Goal: Task Accomplishment & Management: Manage account settings

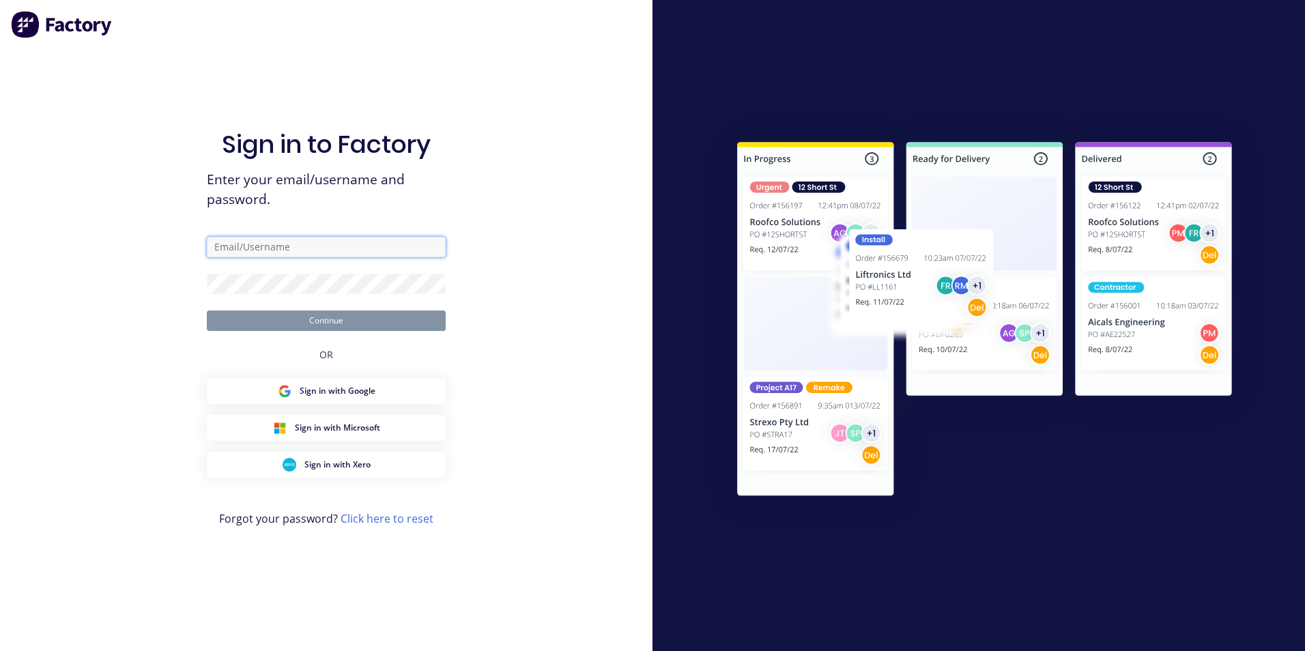
click at [336, 250] on input "text" at bounding box center [326, 247] width 239 height 20
type input "[EMAIL_ADDRESS][DOMAIN_NAME]"
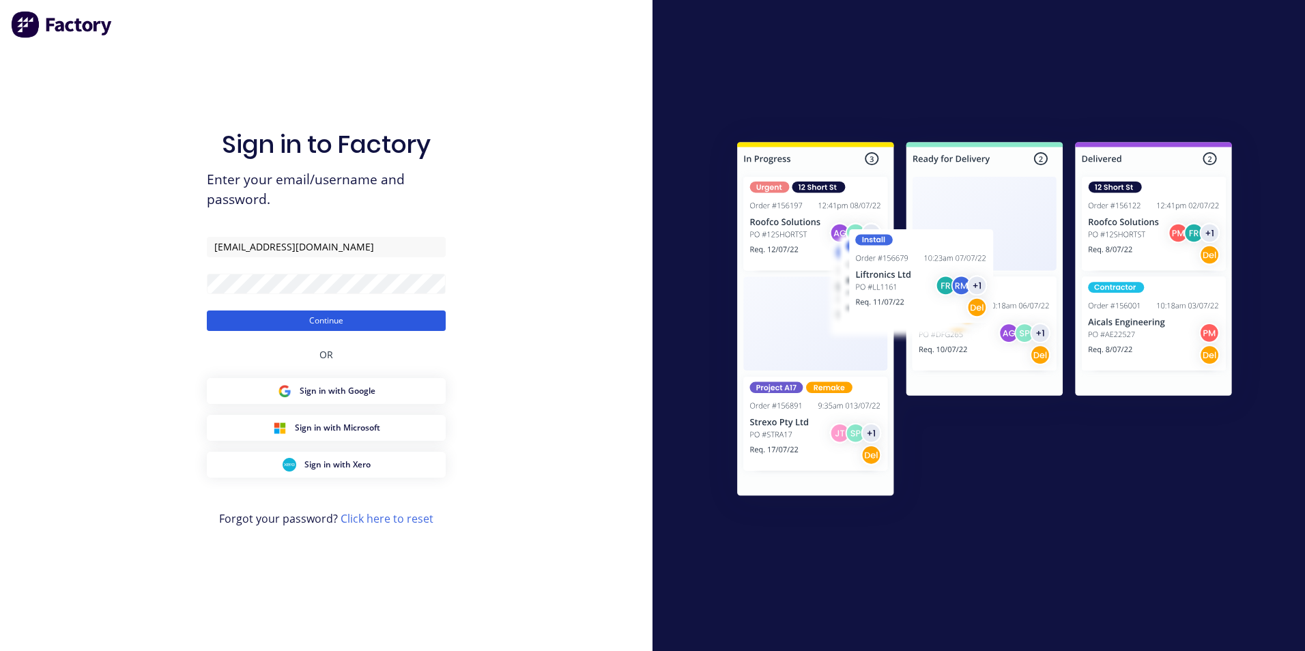
click at [362, 316] on button "Continue" at bounding box center [326, 321] width 239 height 20
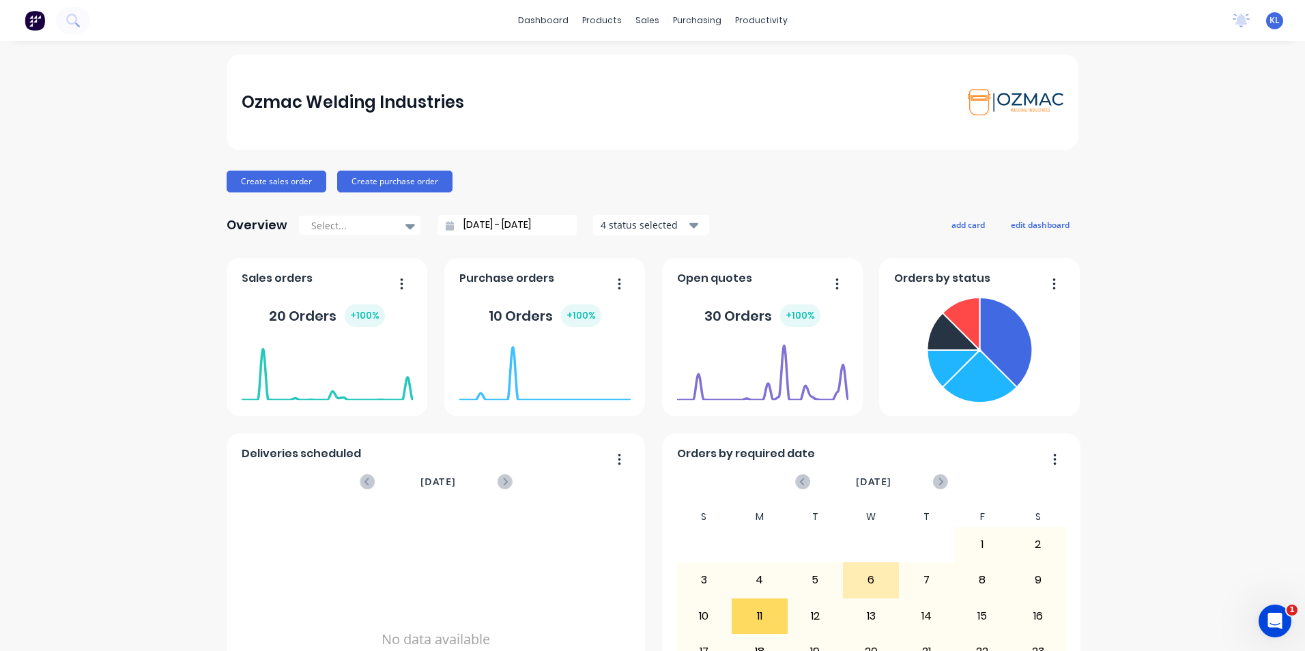
click at [729, 280] on span "Open quotes" at bounding box center [714, 278] width 75 height 16
click at [823, 283] on button "button" at bounding box center [832, 284] width 29 height 21
click at [766, 288] on div "Open quotes" at bounding box center [762, 282] width 171 height 20
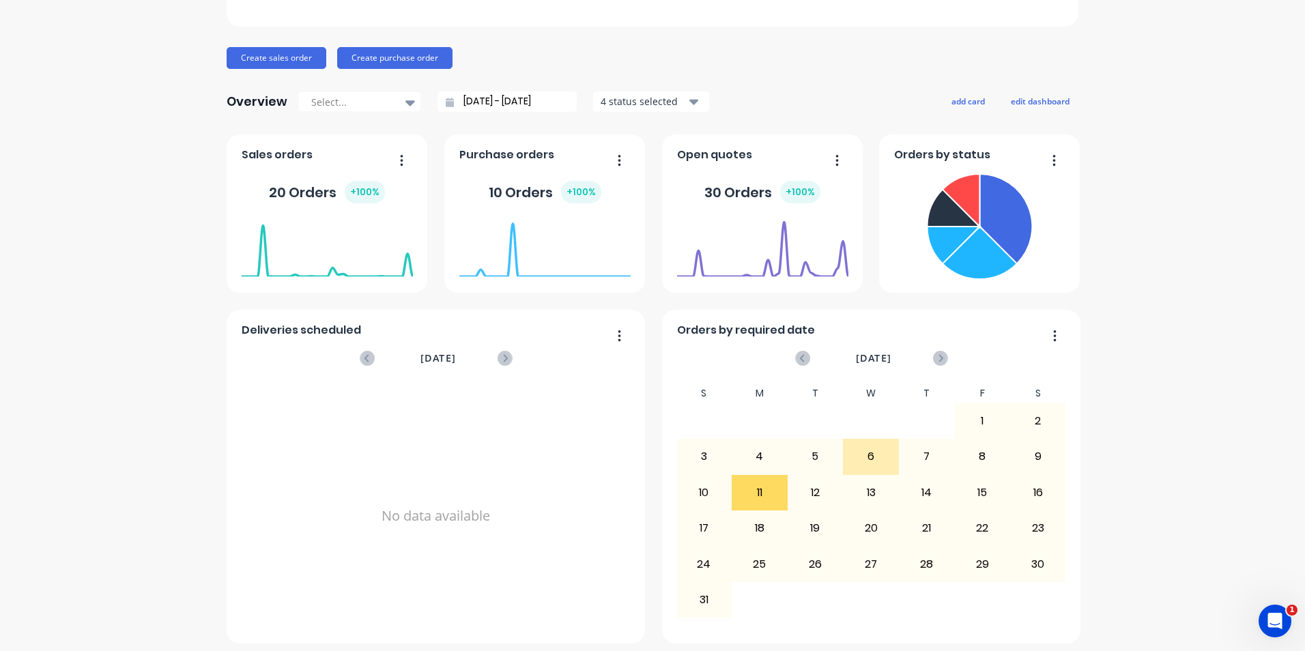
scroll to position [130, 0]
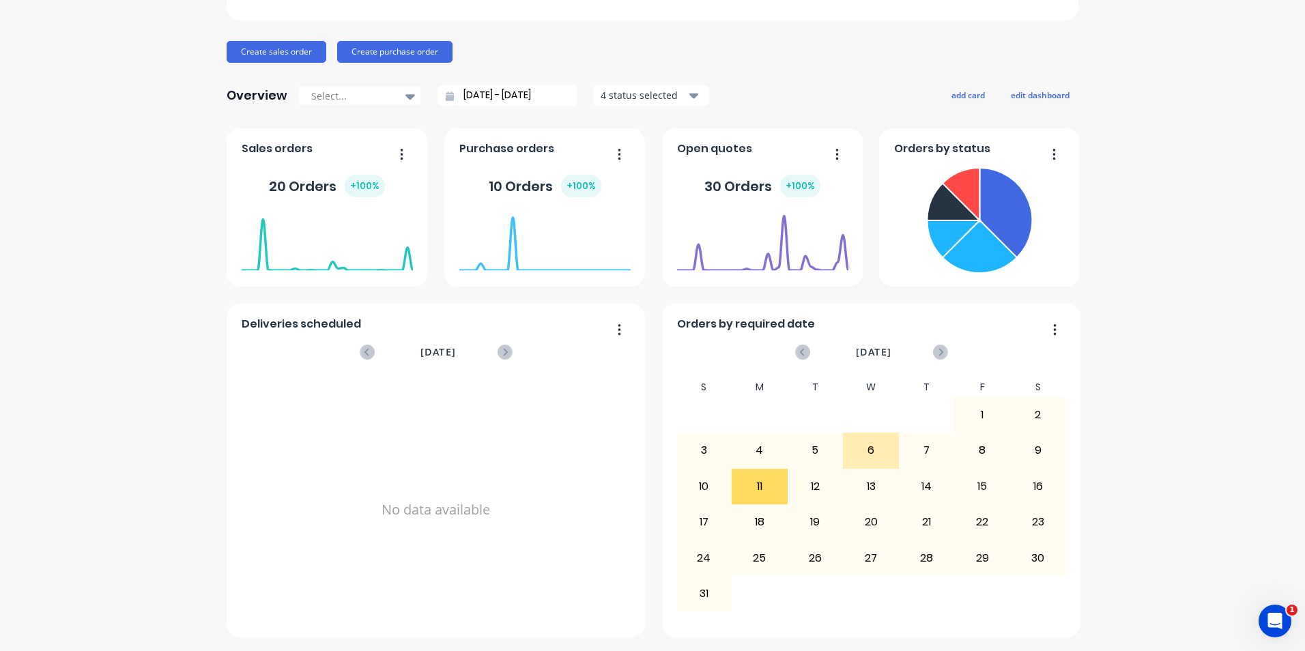
click at [745, 207] on div "[DATE] Orders: 0" at bounding box center [762, 236] width 171 height 58
click at [754, 246] on foreignobject at bounding box center [762, 243] width 171 height 58
click at [833, 156] on button "button" at bounding box center [832, 155] width 29 height 21
click at [826, 102] on div "Overview Select... [DATE] - [DATE] 4 status selected add card edit dashboard" at bounding box center [653, 95] width 852 height 27
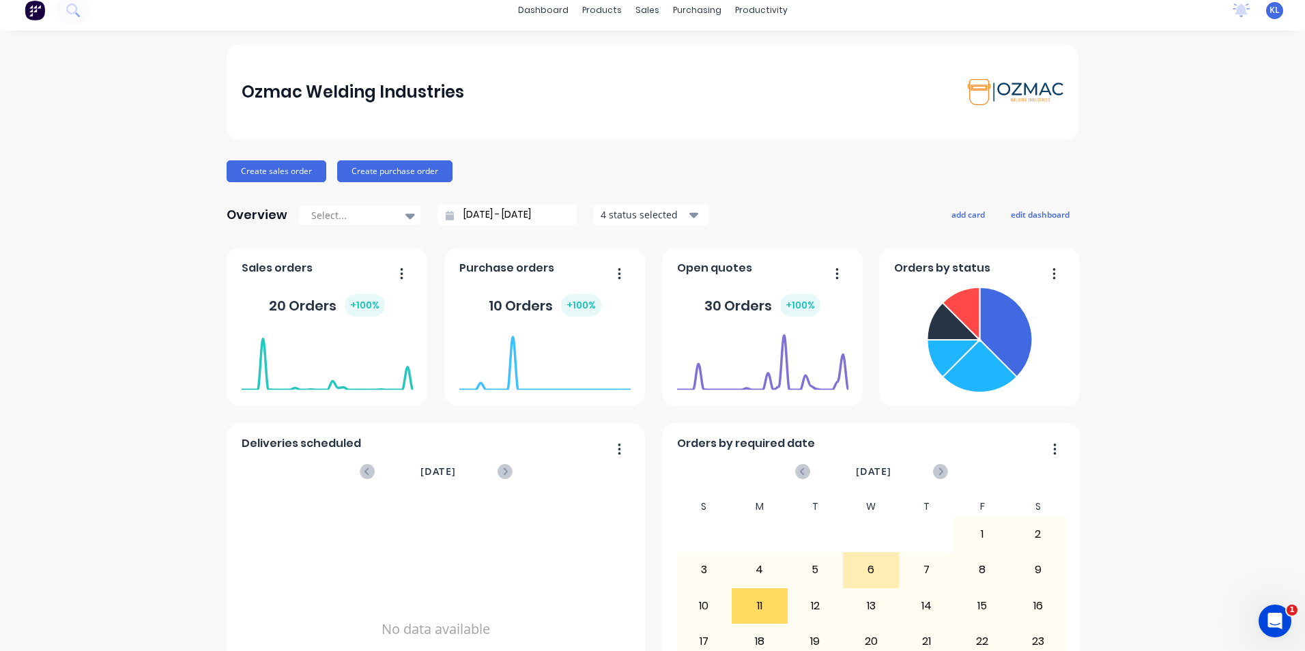
scroll to position [0, 0]
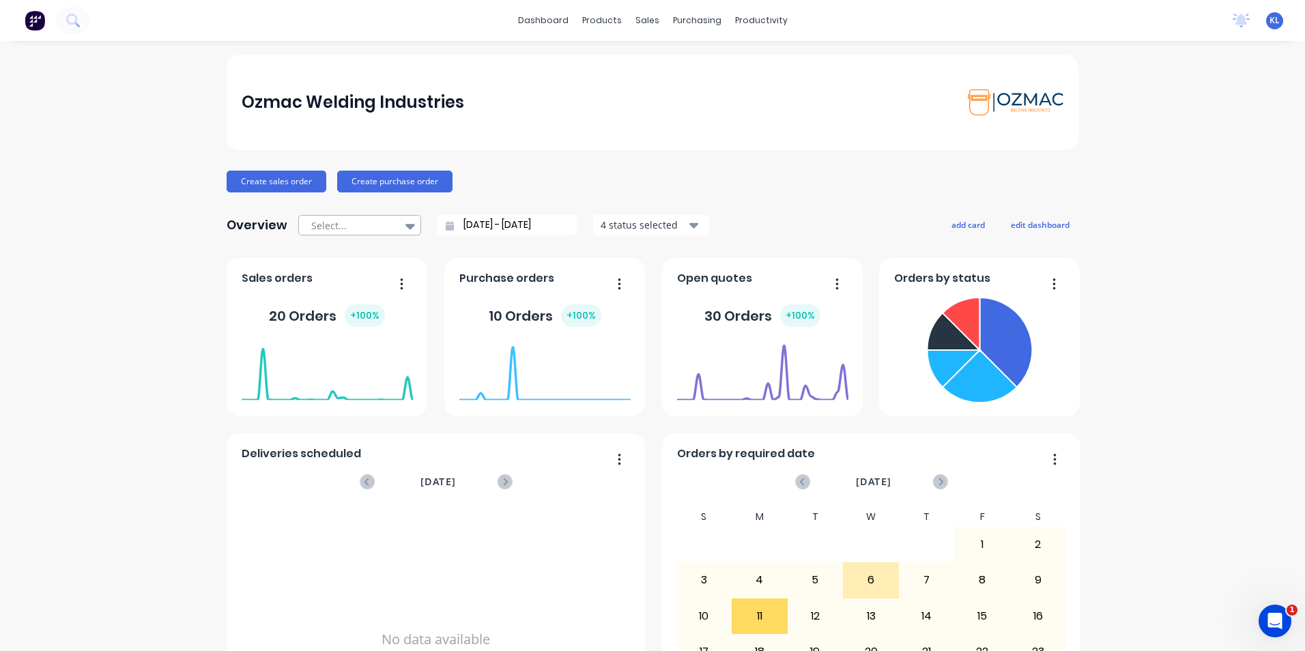
click at [405, 229] on icon at bounding box center [410, 225] width 10 height 15
click at [534, 22] on link "dashboard" at bounding box center [543, 20] width 64 height 20
click at [607, 20] on div "products" at bounding box center [601, 20] width 53 height 20
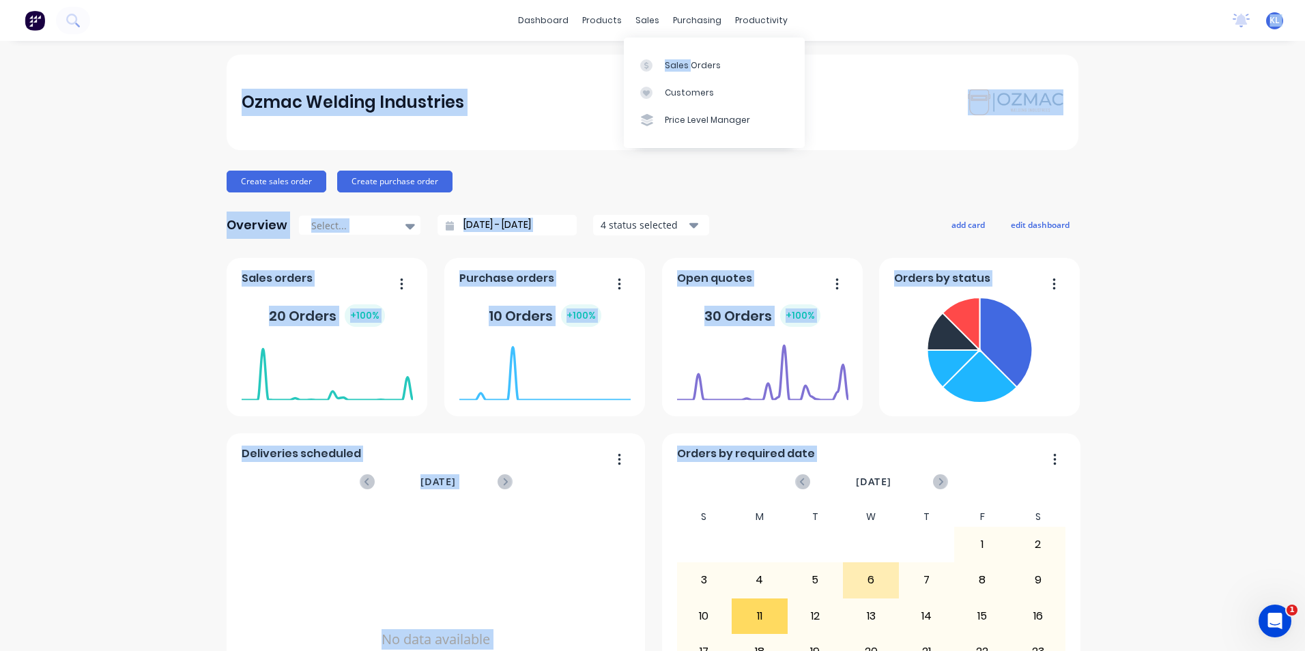
click at [689, 49] on body "dashboard products sales purchasing productivity dashboard products Product Cat…" at bounding box center [652, 325] width 1305 height 651
drag, startPoint x: 689, startPoint y: 49, endPoint x: 679, endPoint y: 69, distance: 22.0
click at [680, 69] on div "Ozmac Welding Industries" at bounding box center [653, 103] width 852 height 96
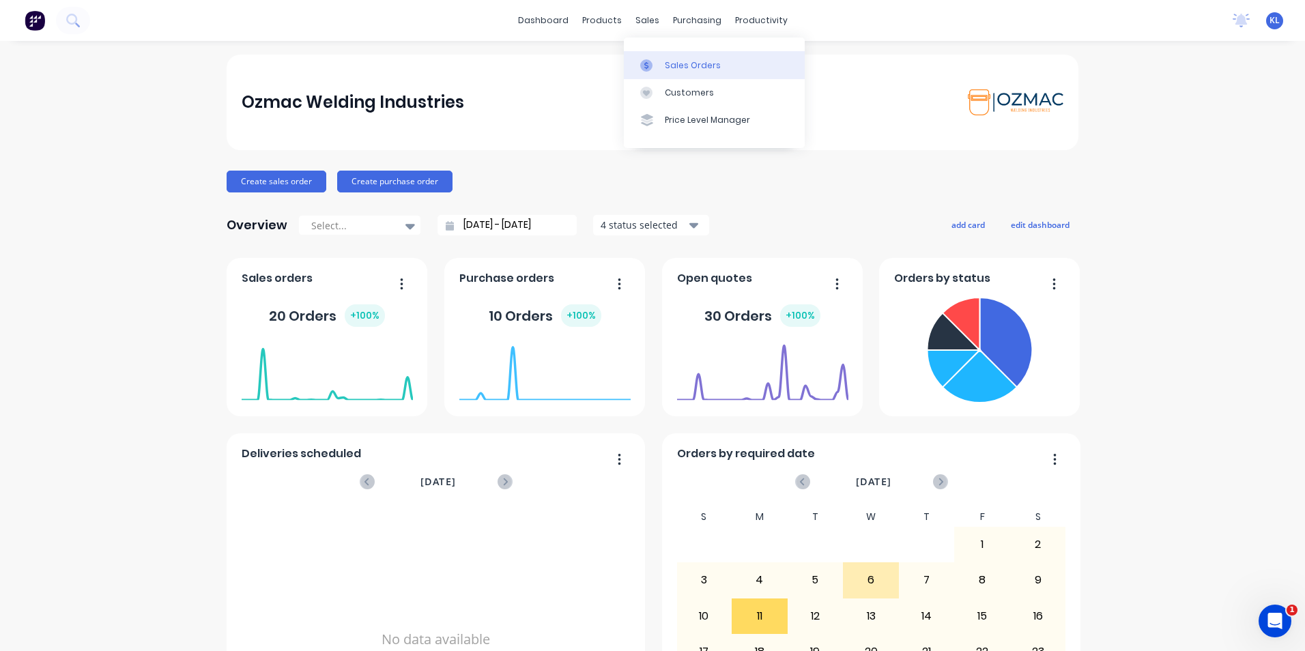
click at [677, 67] on div "Sales Orders" at bounding box center [693, 65] width 56 height 12
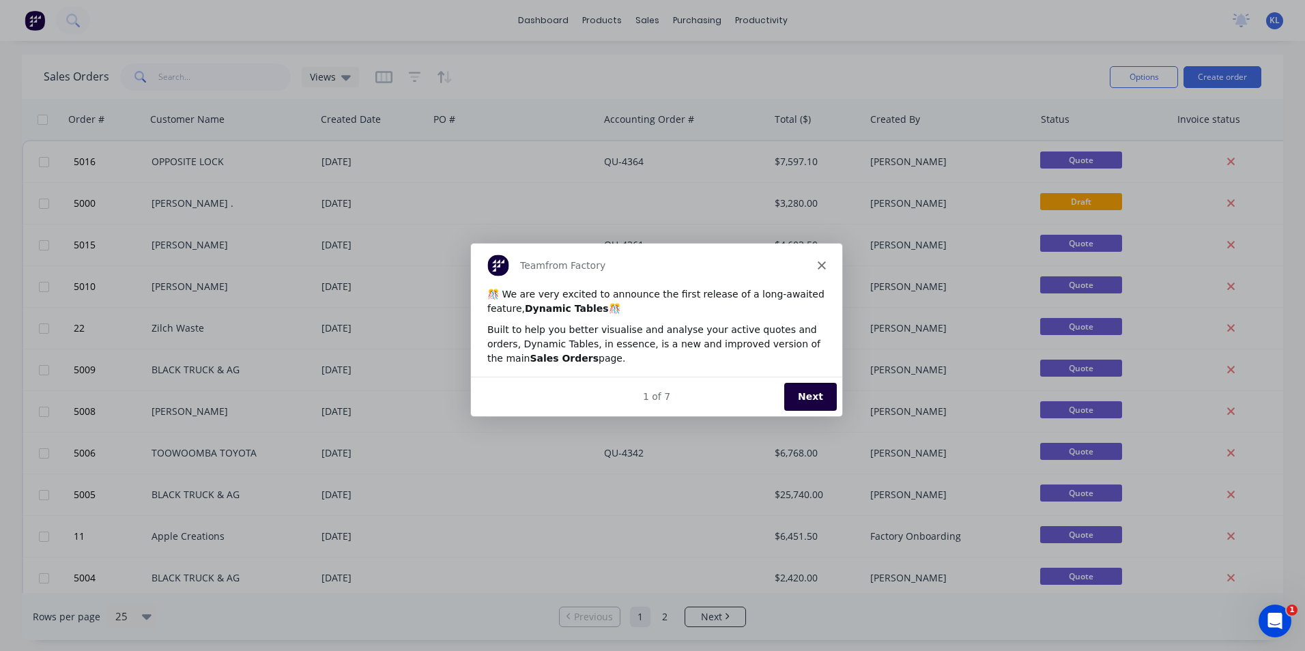
click at [820, 260] on icon "Close" at bounding box center [821, 264] width 8 height 8
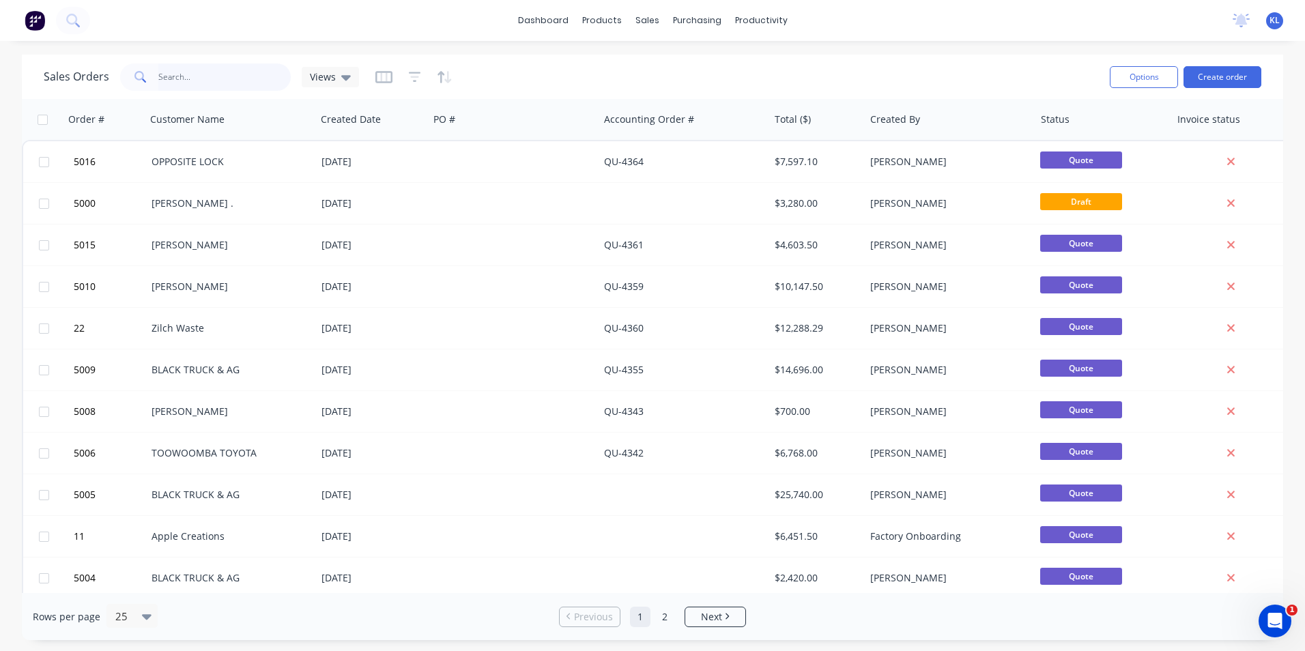
click at [205, 82] on input "text" at bounding box center [224, 76] width 133 height 27
type input "23"
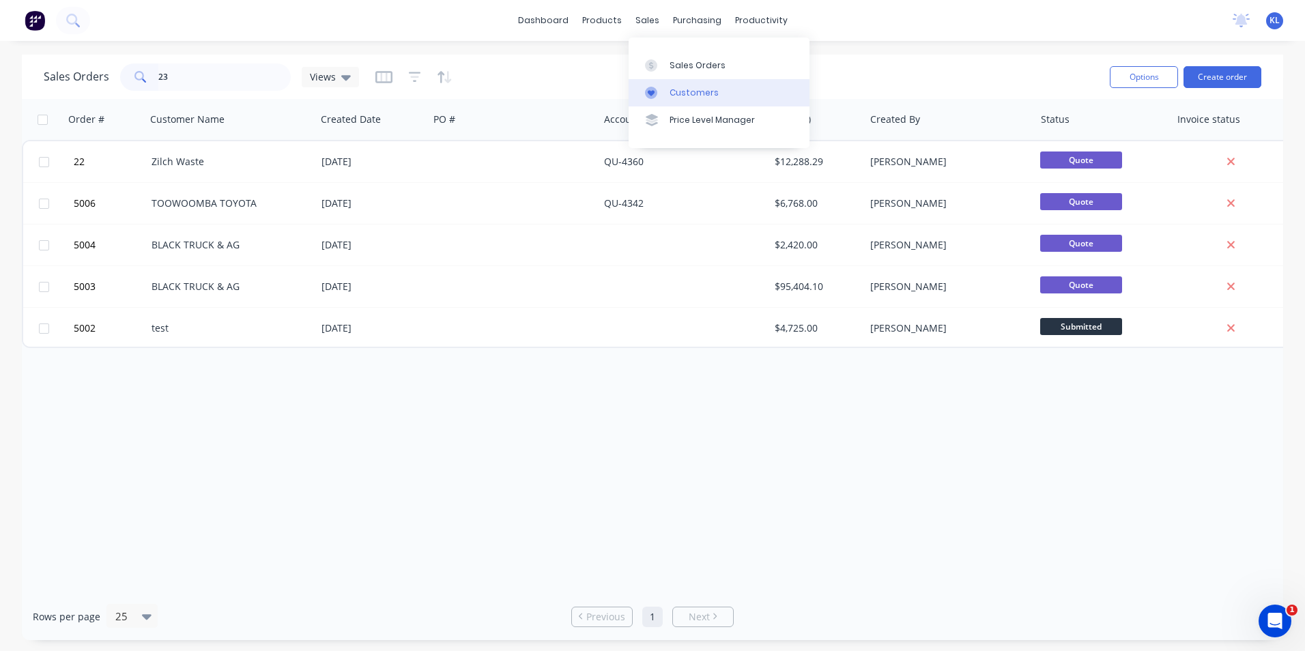
click at [674, 94] on div "Customers" at bounding box center [694, 93] width 49 height 12
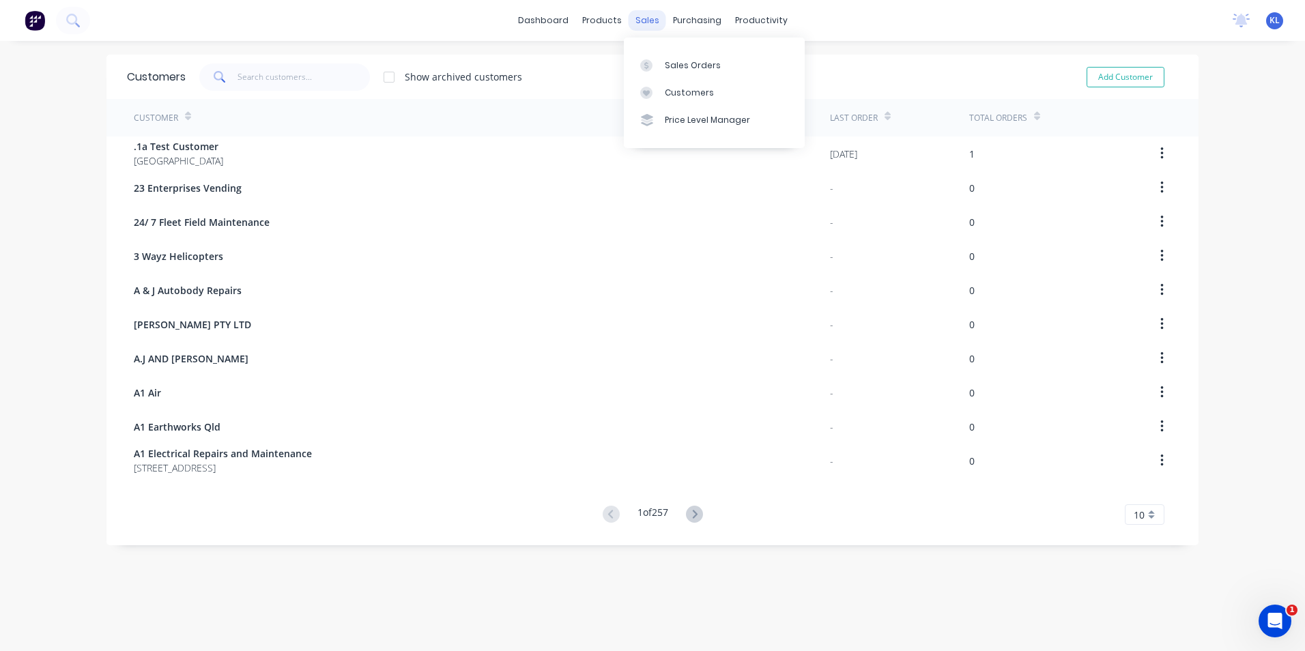
click at [633, 18] on div "sales" at bounding box center [648, 20] width 38 height 20
click at [684, 64] on div "Sales Orders" at bounding box center [693, 65] width 56 height 12
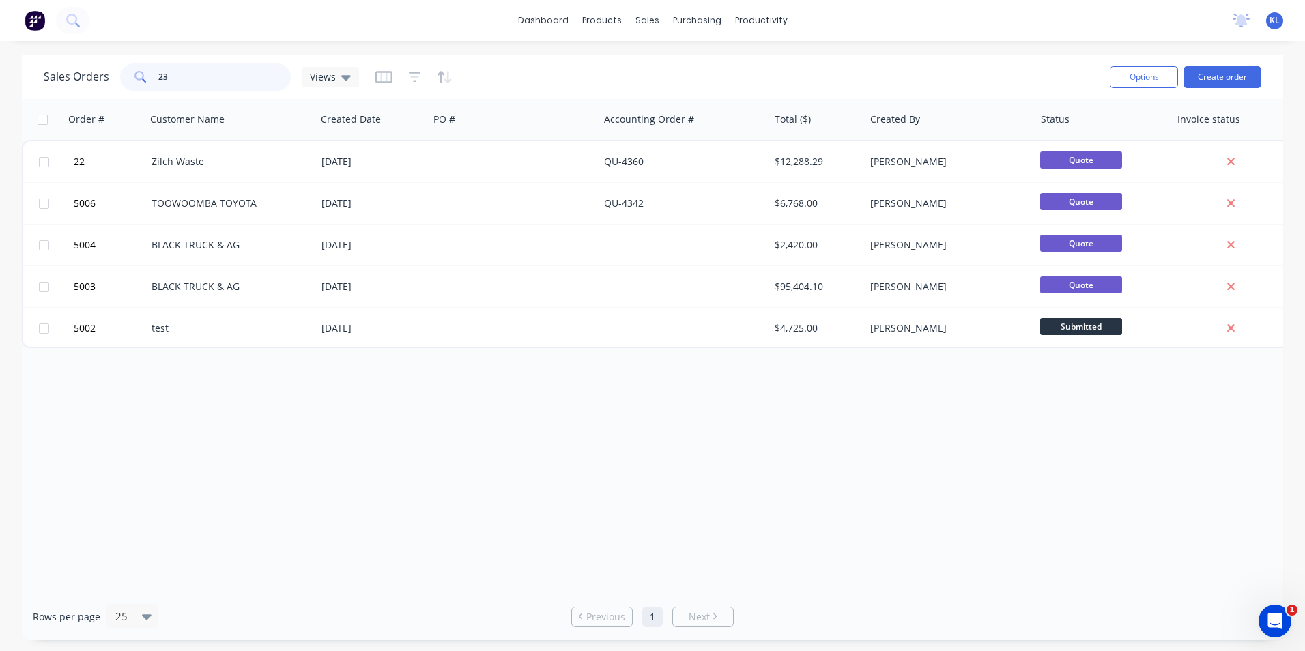
click at [216, 78] on input "23" at bounding box center [224, 76] width 133 height 27
type input "2"
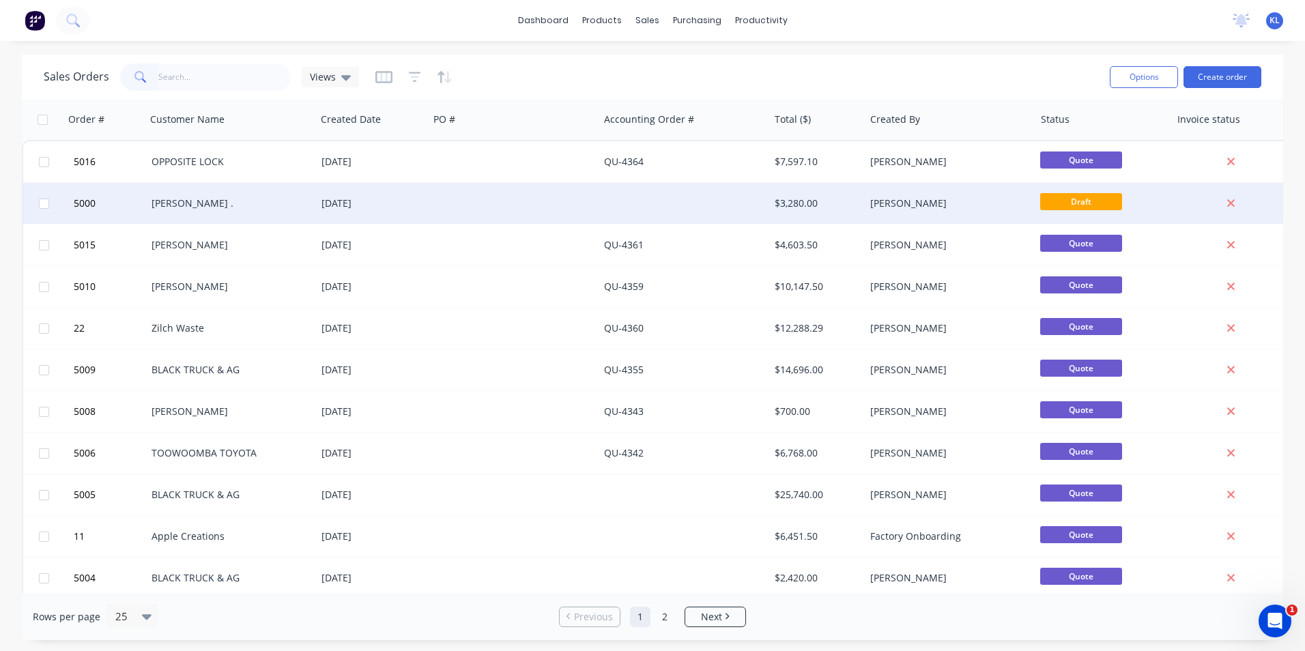
click at [162, 205] on div "[PERSON_NAME] ." at bounding box center [228, 204] width 152 height 14
